Goal: Transaction & Acquisition: Obtain resource

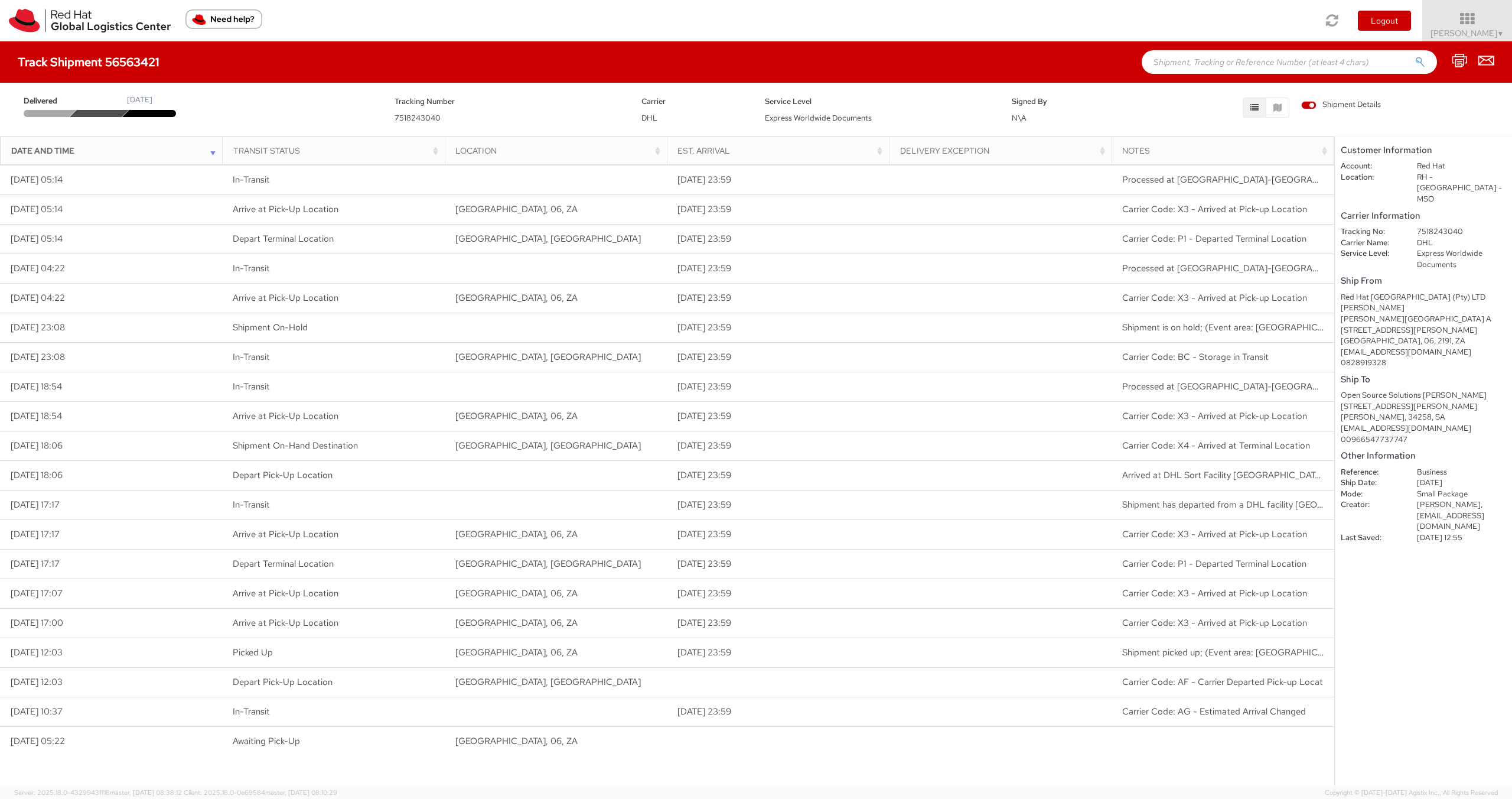
click at [1309, 104] on span "Shipment Details" at bounding box center [1340, 105] width 80 height 11
click at [0, 0] on input "Shipment Details" at bounding box center [0, 0] width 0 height 0
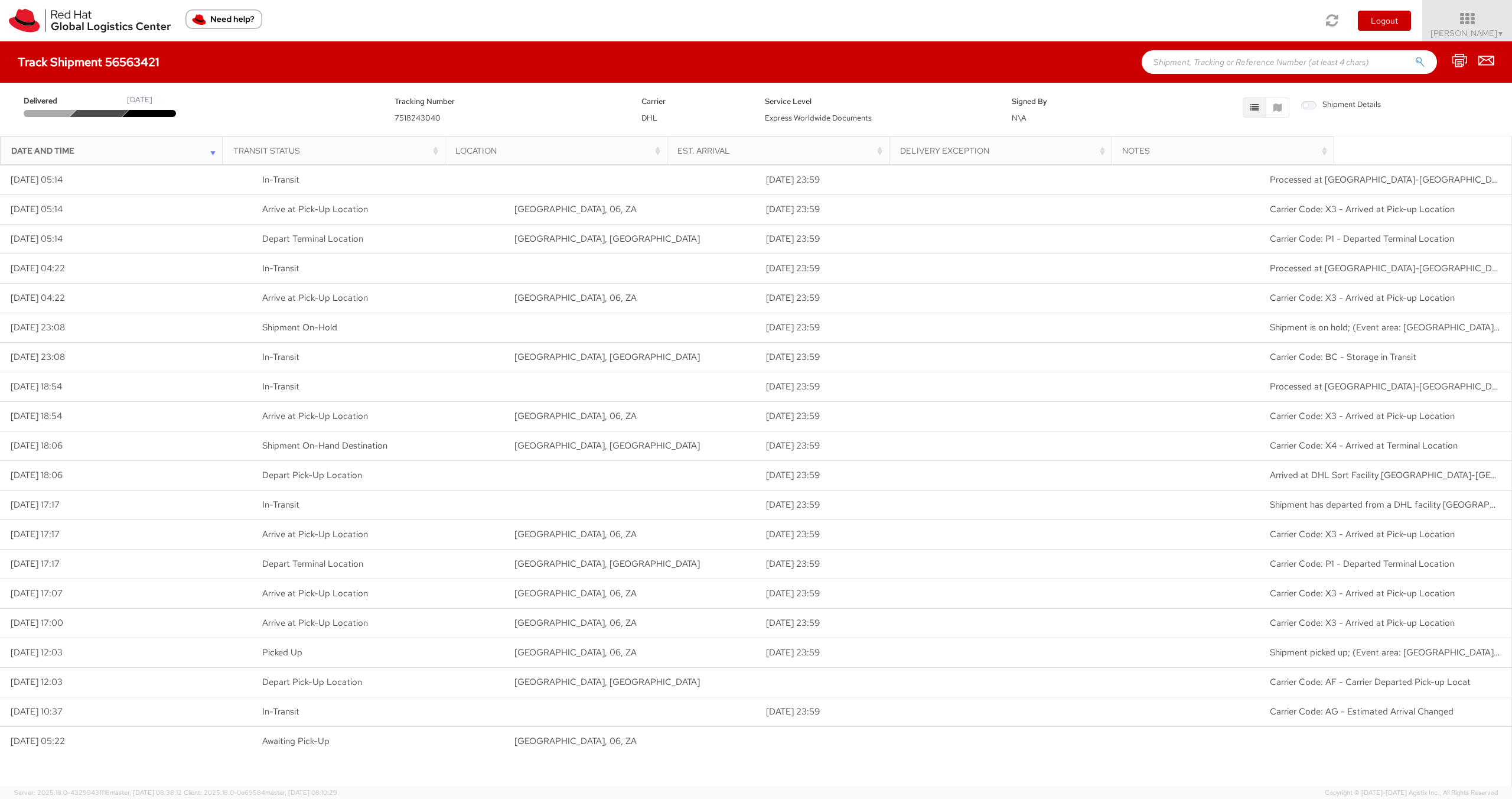
click at [1309, 104] on span "Shipment Details" at bounding box center [1340, 105] width 80 height 11
click at [0, 0] on input "Shipment Details" at bounding box center [0, 0] width 0 height 0
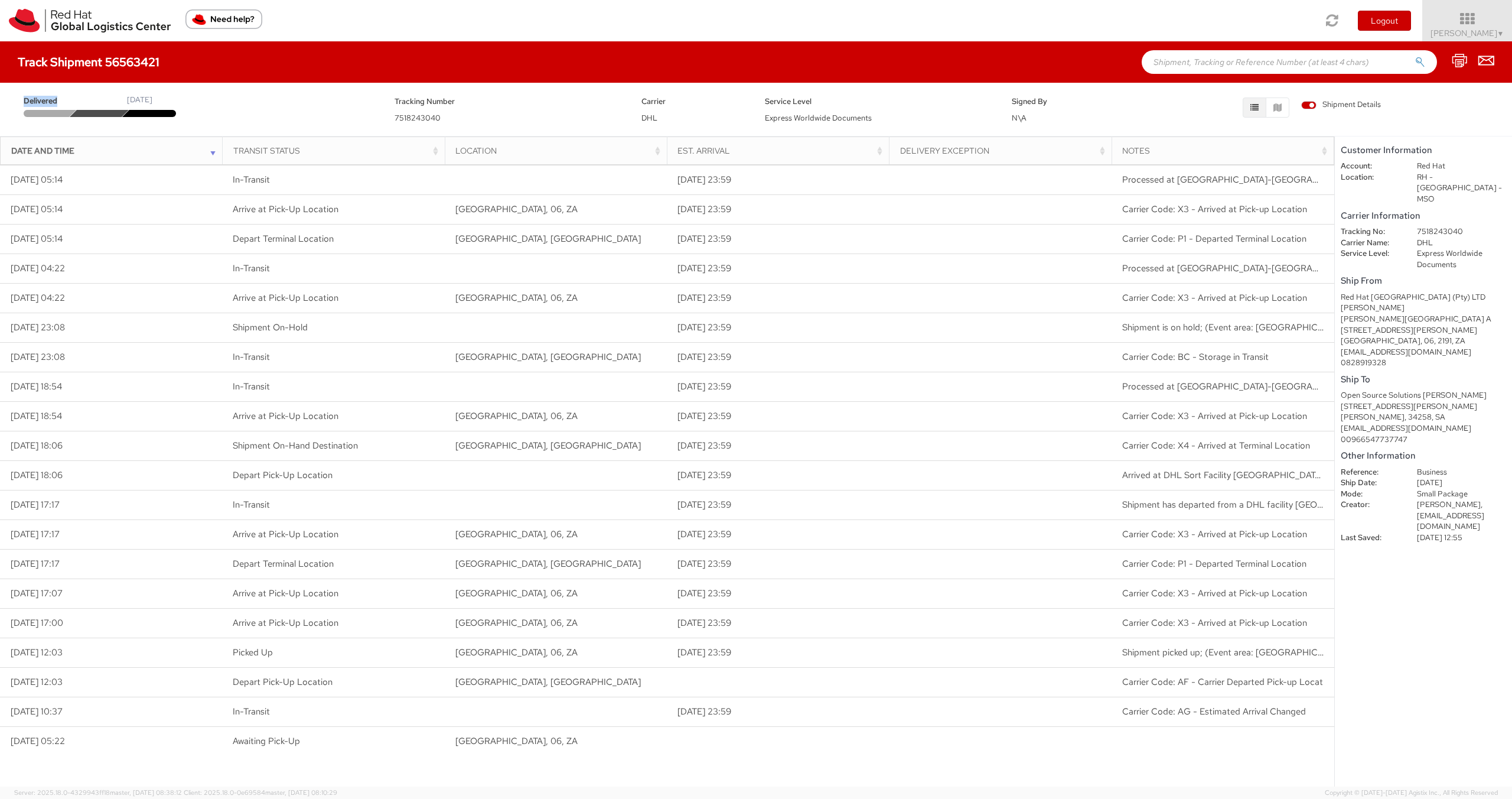
drag, startPoint x: 24, startPoint y: 99, endPoint x: 307, endPoint y: 103, distance: 283.0
click at [307, 103] on div "Delivered [DATE]" at bounding box center [200, 106] width 371 height 23
click at [1160, 100] on div "Shipment Details" at bounding box center [1311, 107] width 371 height 26
click at [1487, 59] on icon at bounding box center [1486, 60] width 16 height 15
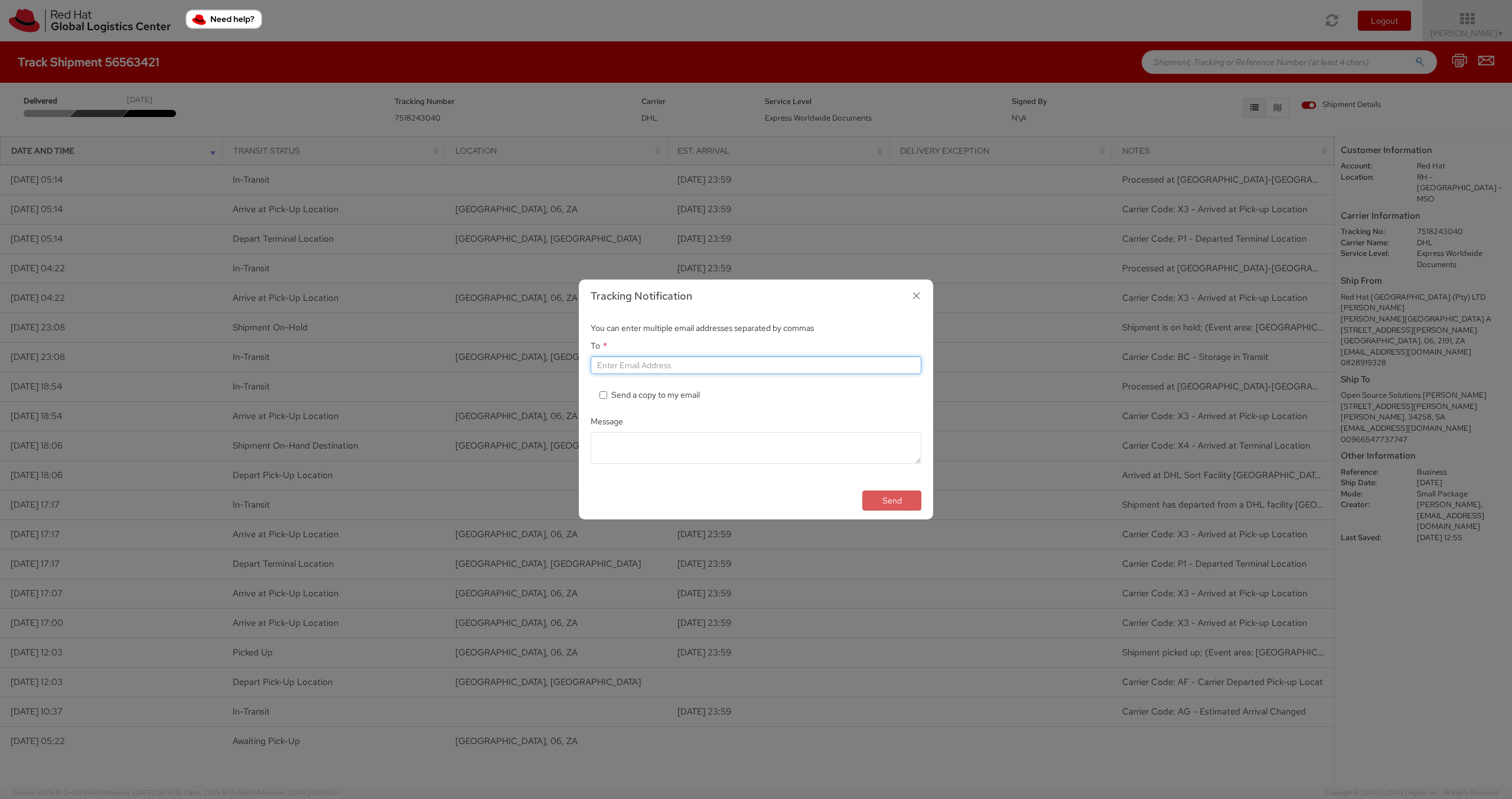
click at [672, 366] on input "To *" at bounding box center [756, 365] width 331 height 18
type input "burak.borhan@gm"
type input "[EMAIL_ADDRESS][DOMAIN_NAME]"
click at [737, 391] on div "* Send a copy to my email" at bounding box center [756, 394] width 313 height 12
click at [631, 392] on label "* Send a copy to my email" at bounding box center [650, 394] width 102 height 12
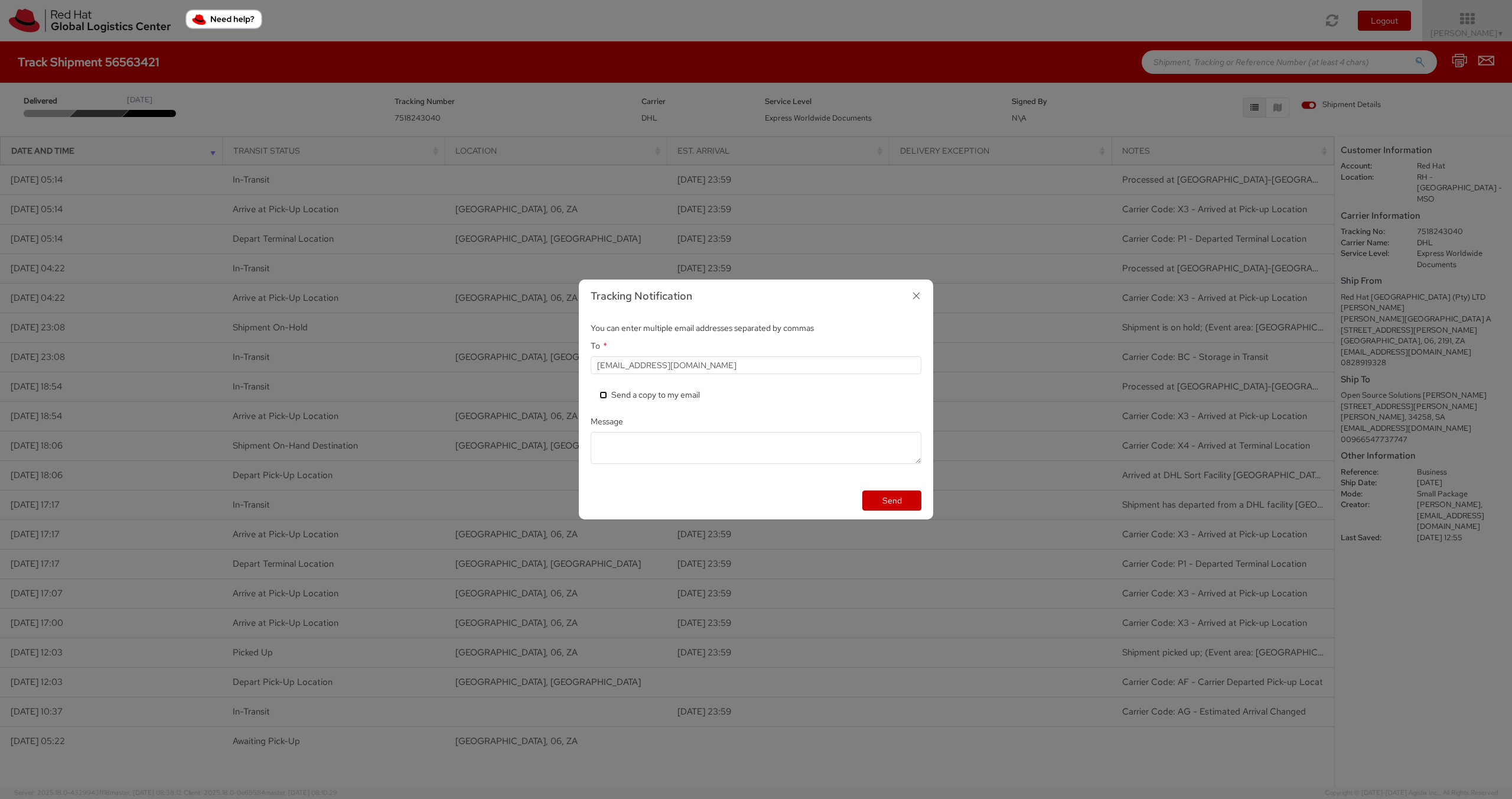
click at [607, 392] on input "* Send a copy to my email" at bounding box center [603, 395] width 8 height 8
click at [616, 394] on label "* Send a copy to my email" at bounding box center [650, 394] width 102 height 12
click at [607, 394] on input "* Send a copy to my email" at bounding box center [603, 395] width 8 height 8
checkbox input "false"
click at [734, 364] on input "[EMAIL_ADDRESS][DOMAIN_NAME]" at bounding box center [756, 365] width 331 height 18
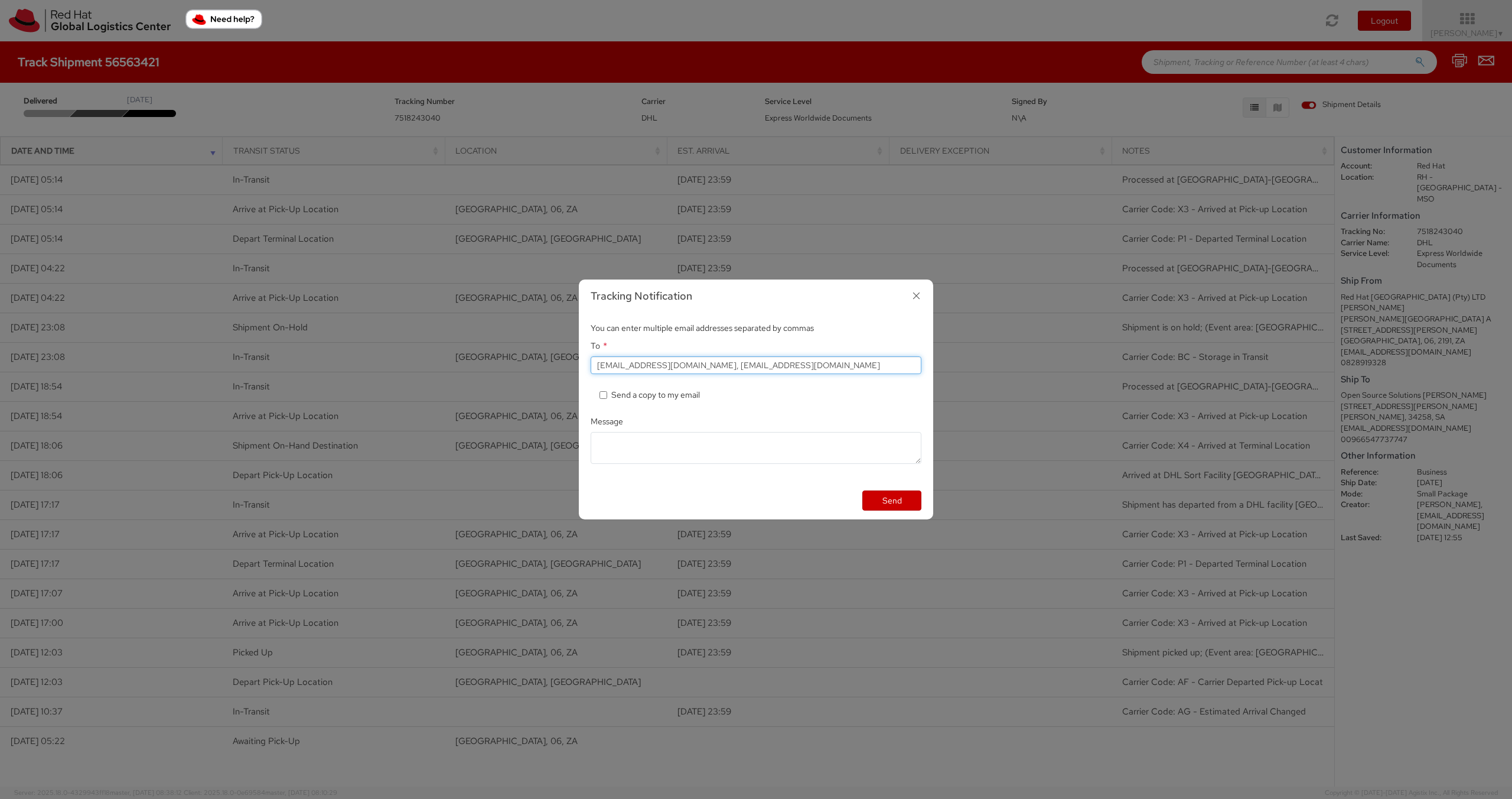
type input "[EMAIL_ADDRESS][DOMAIN_NAME], [EMAIL_ADDRESS][DOMAIN_NAME]"
drag, startPoint x: 789, startPoint y: 365, endPoint x: 679, endPoint y: 369, distance: 110.1
click at [679, 369] on input "[EMAIL_ADDRESS][DOMAIN_NAME], [EMAIL_ADDRESS][DOMAIN_NAME]" at bounding box center [756, 365] width 331 height 18
click at [891, 502] on button "Send" at bounding box center [892, 500] width 59 height 20
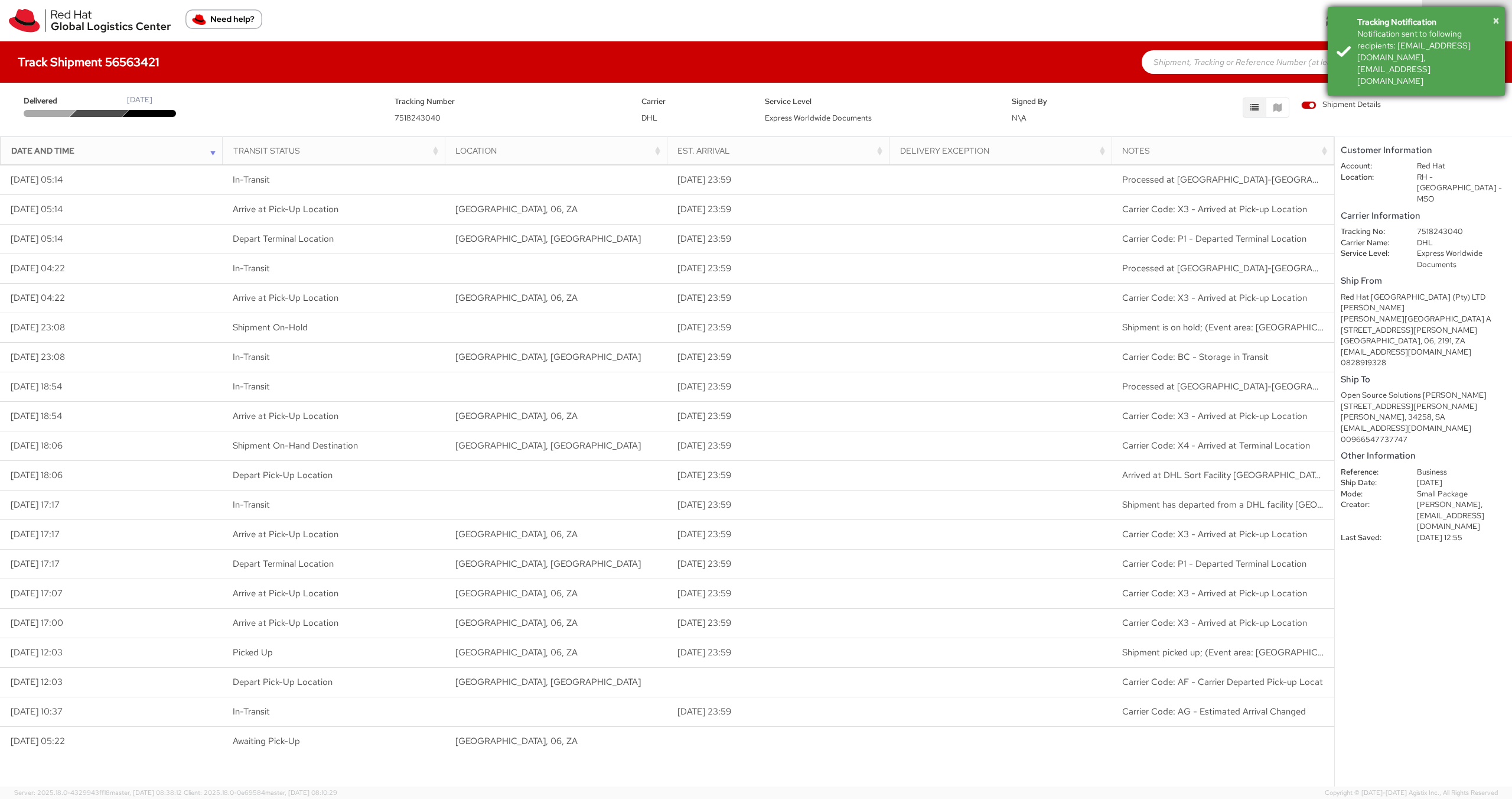
click at [1491, 20] on div "Tracking Notification" at bounding box center [1427, 22] width 139 height 12
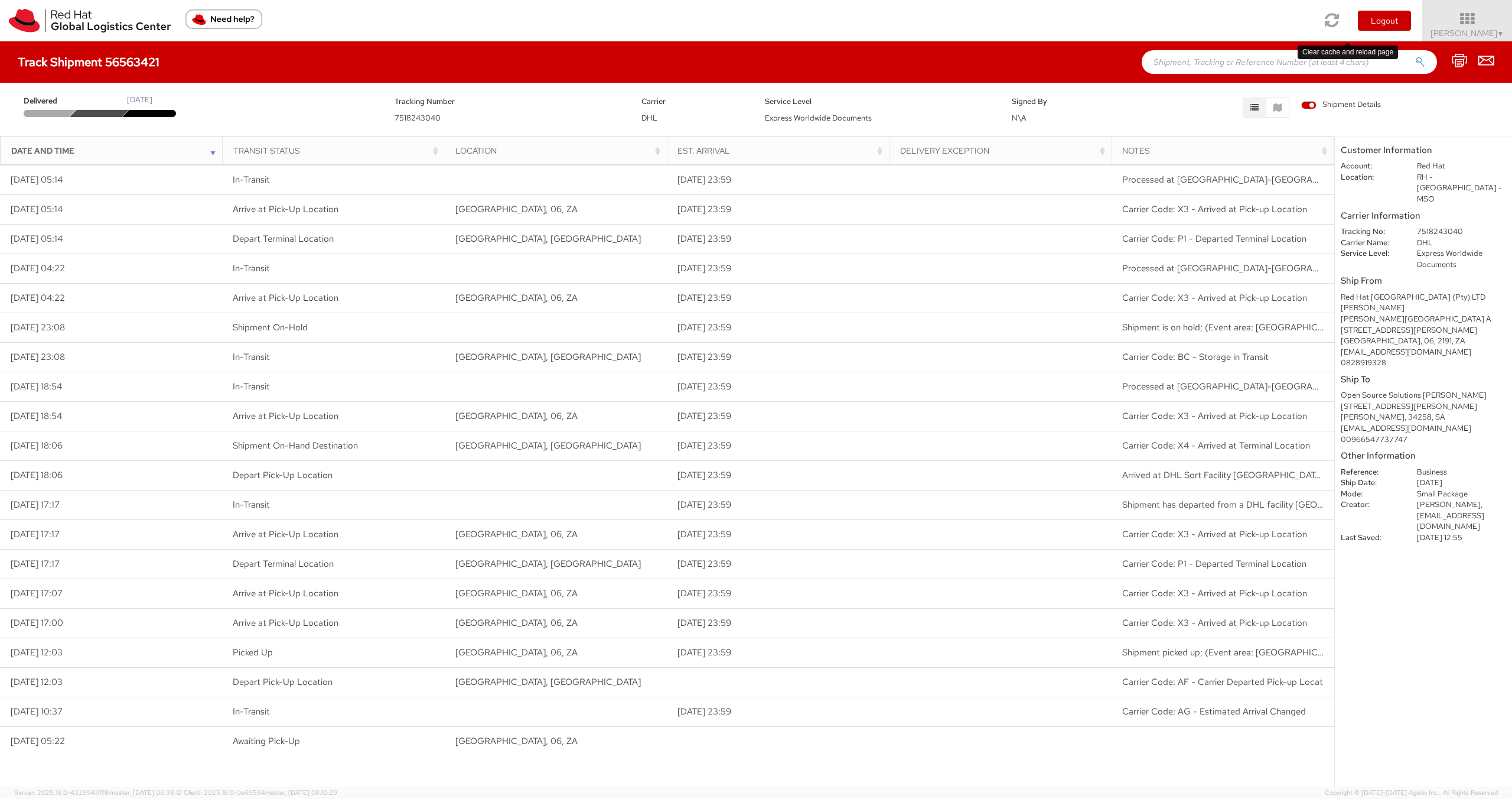
click at [1340, 15] on icon at bounding box center [1332, 20] width 14 height 16
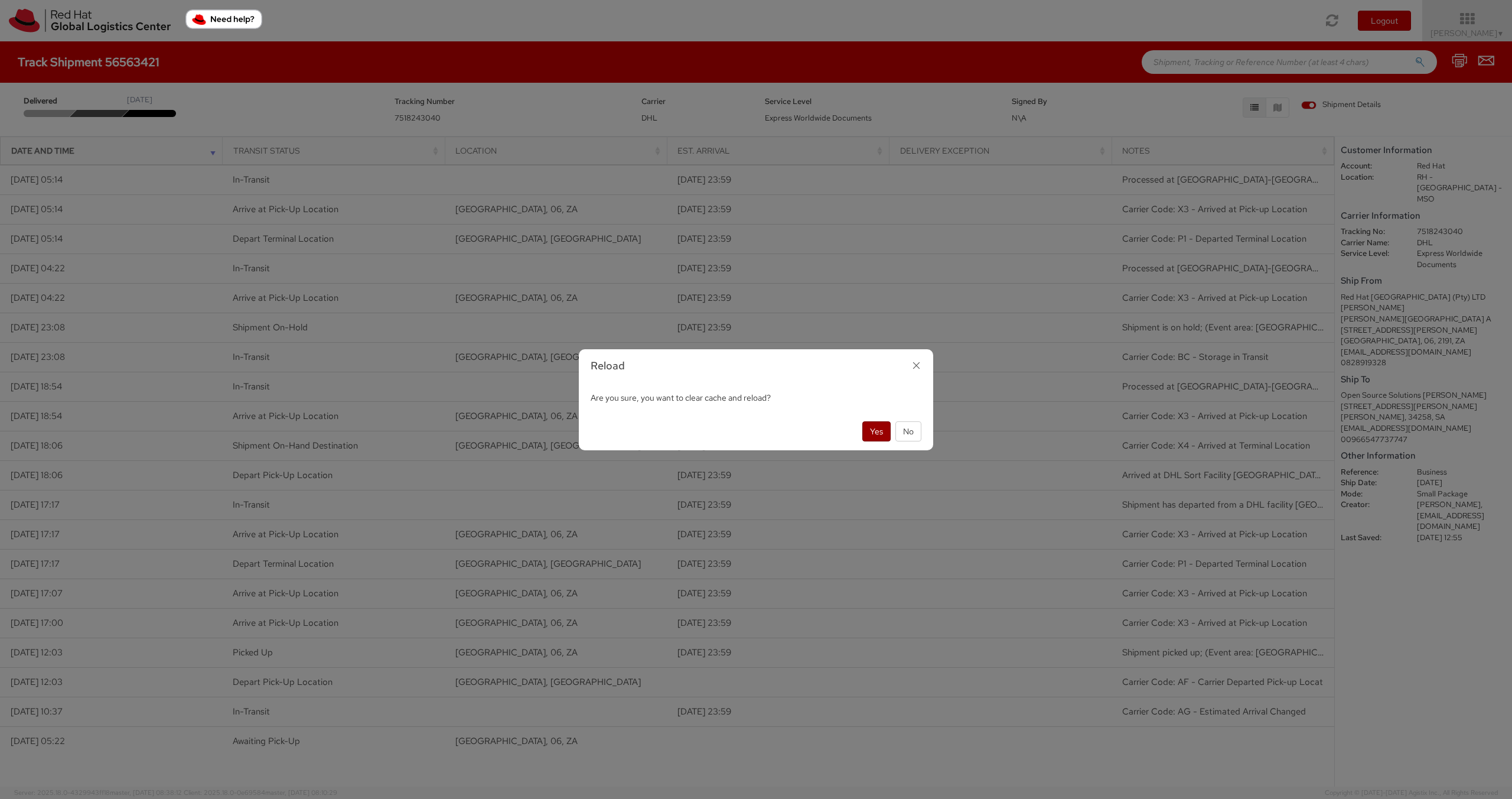
click at [873, 429] on button "Yes" at bounding box center [876, 431] width 28 height 20
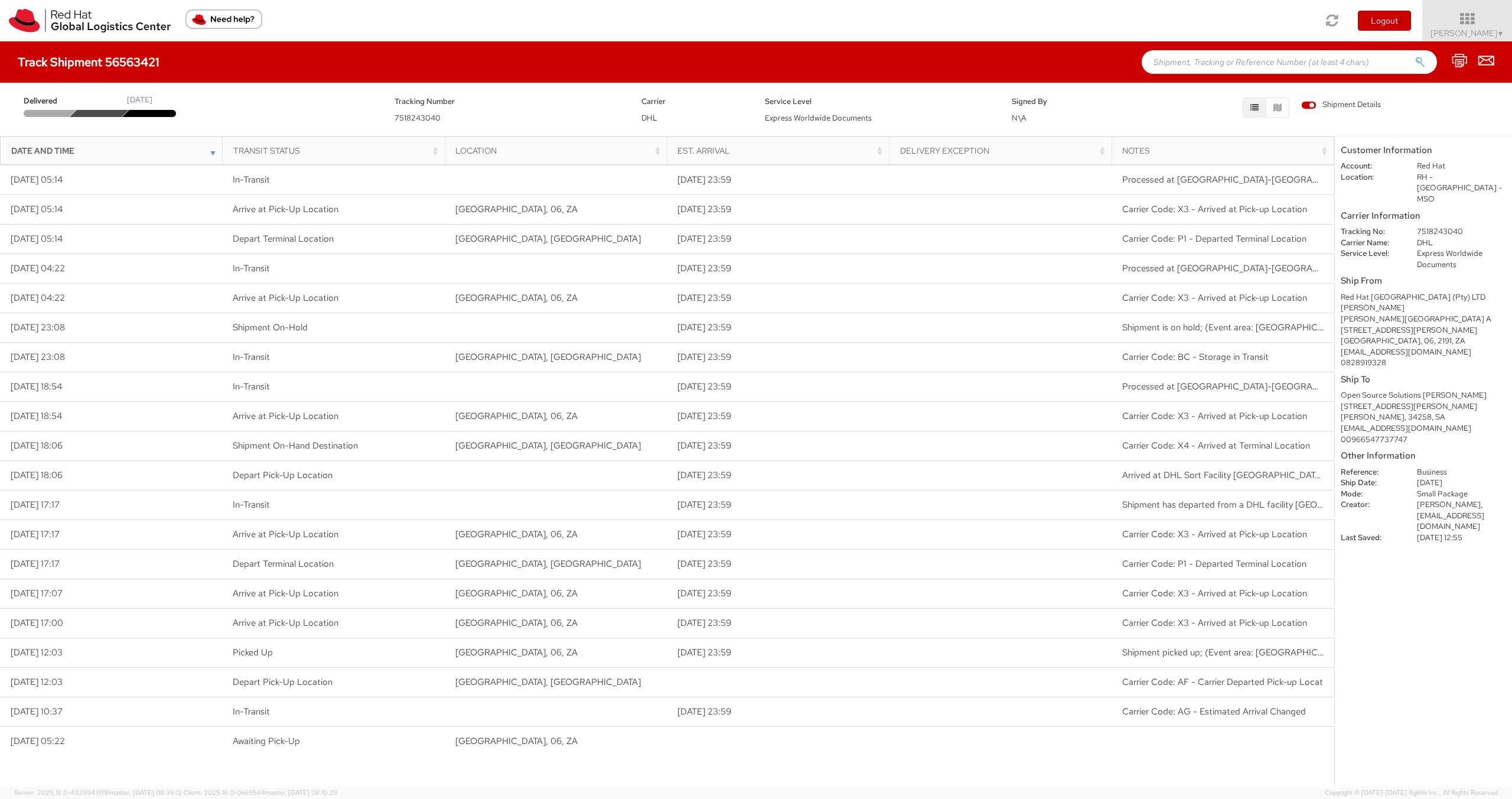
drag, startPoint x: 1017, startPoint y: 117, endPoint x: 1032, endPoint y: 118, distance: 15.0
click at [1017, 117] on span "N\A" at bounding box center [1018, 118] width 15 height 10
drag, startPoint x: 1032, startPoint y: 117, endPoint x: 1049, endPoint y: 117, distance: 17.0
click at [989, 108] on div "Delivered August 28, 2025 Tracking Number 7518243040 Carrier DHL Service Level …" at bounding box center [756, 106] width 1494 height 35
click at [1052, 117] on div "Signed By N\A" at bounding box center [1064, 110] width 124 height 30
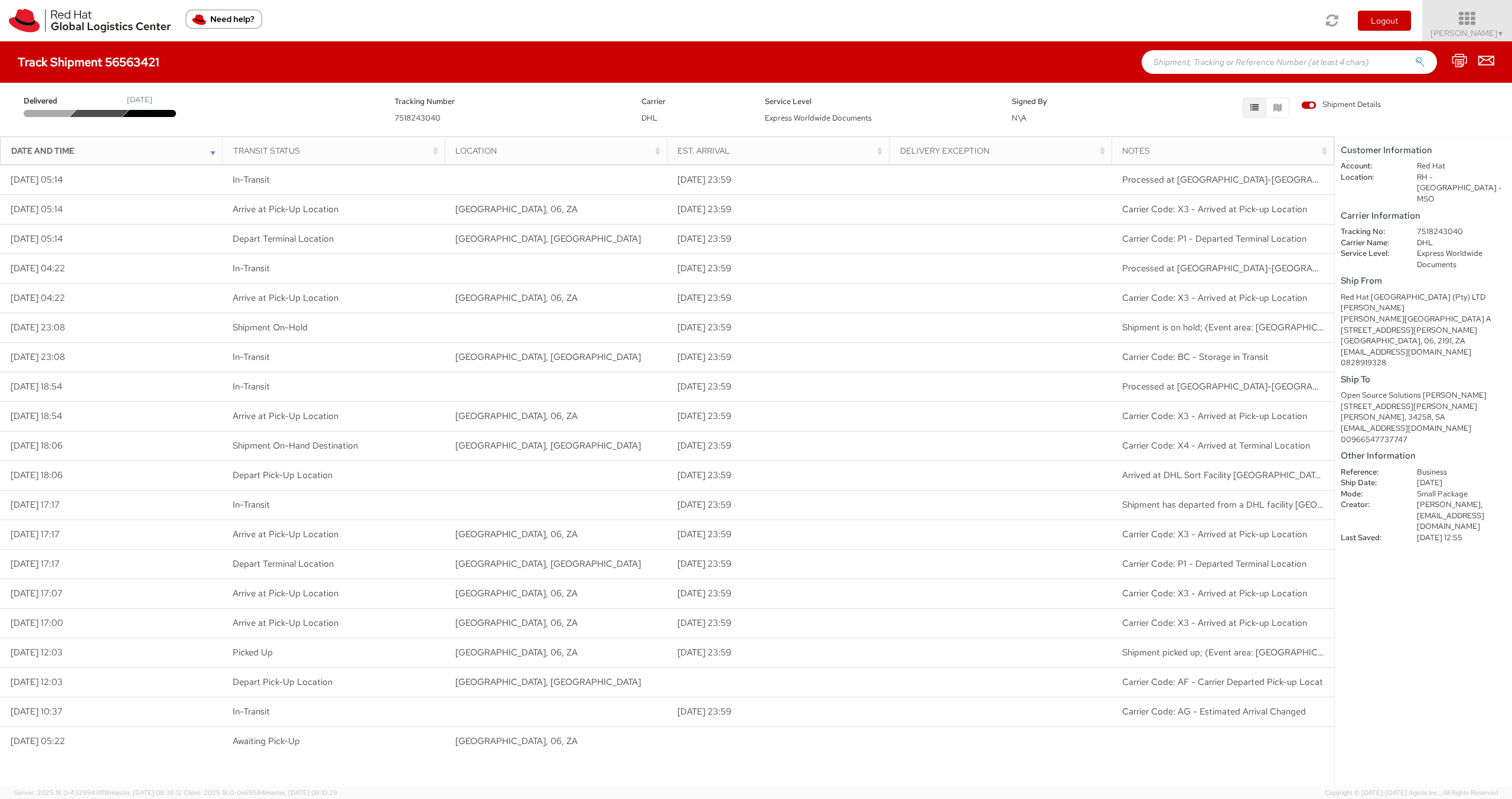
click at [1499, 32] on span "▼" at bounding box center [1501, 33] width 7 height 9
click at [121, 62] on h4 "Track Shipment 56563421" at bounding box center [88, 62] width 142 height 13
click at [1433, 226] on dd "7518243040" at bounding box center [1461, 232] width 107 height 11
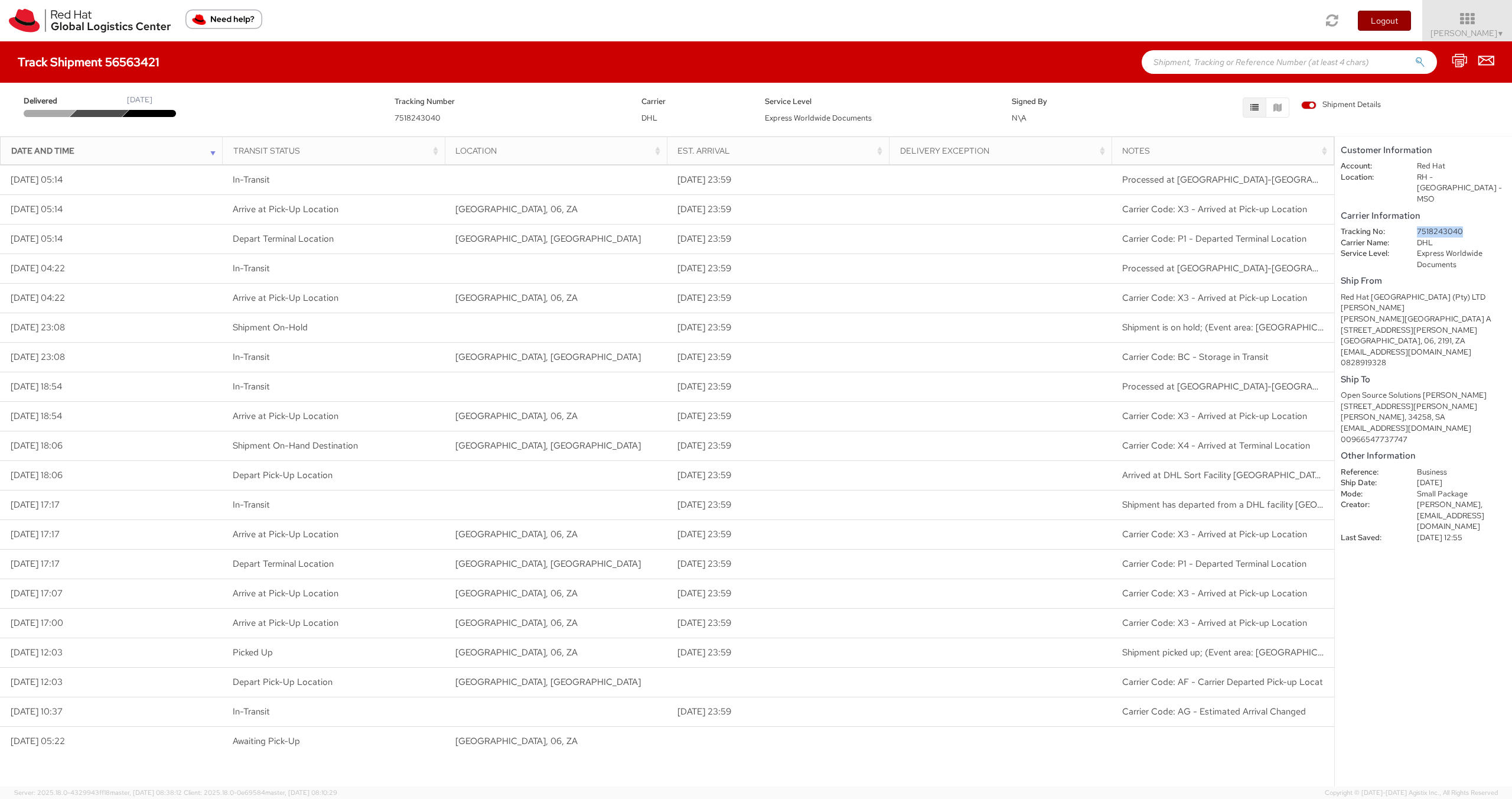
copy dd "7518243040"
click at [1383, 412] on div "[PERSON_NAME], 34258, SA" at bounding box center [1423, 418] width 165 height 11
copy div "34258"
drag, startPoint x: 1422, startPoint y: 417, endPoint x: 1339, endPoint y: 418, distance: 83.0
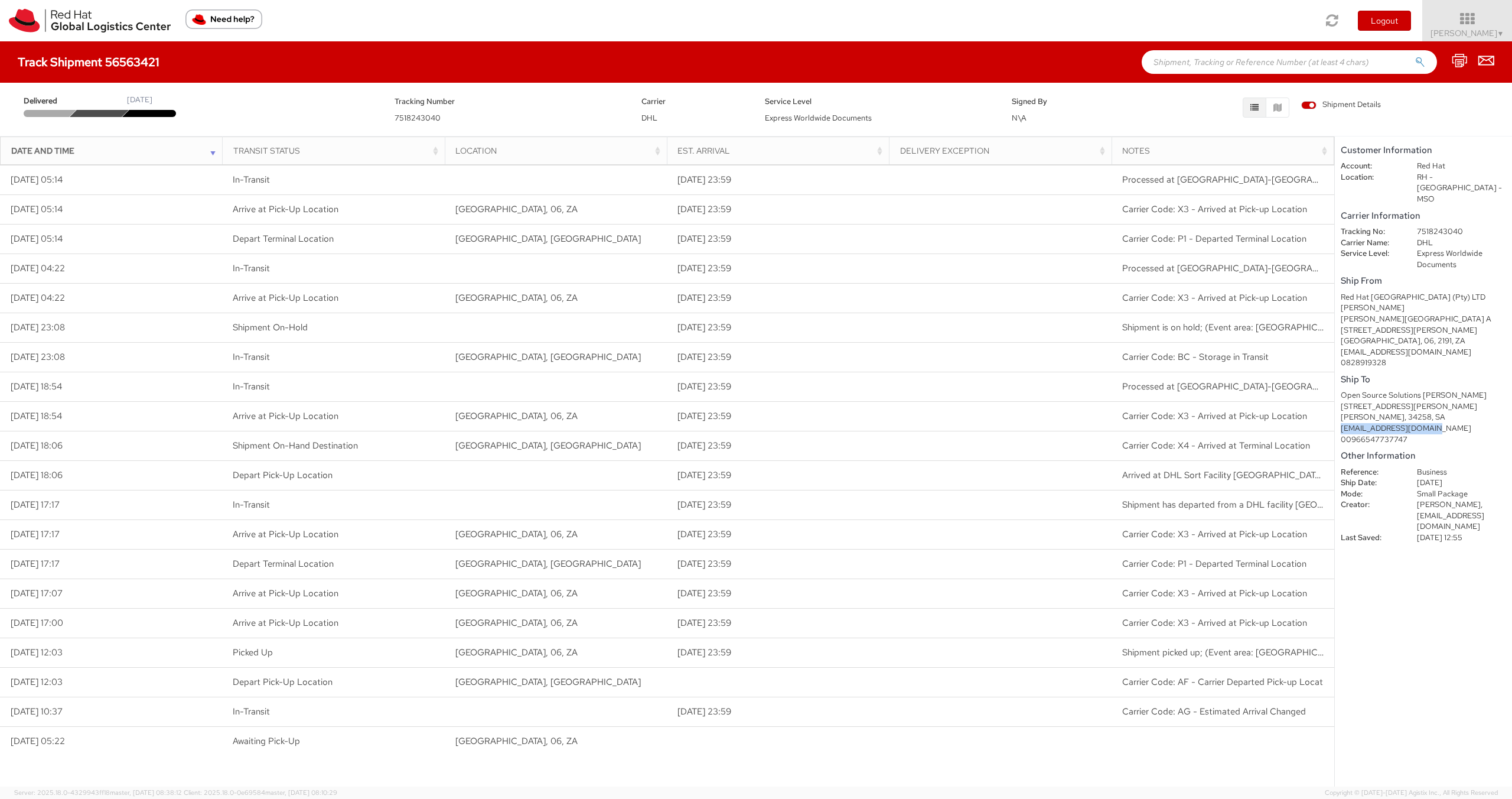
click at [1339, 418] on shipment-details "Customer Information Account: Red Hat Location: RH - Johannesburg - MSO Carrier…" at bounding box center [1423, 461] width 177 height 650
copy div "[EMAIL_ADDRESS][DOMAIN_NAME]"
